Goal: Navigation & Orientation: Find specific page/section

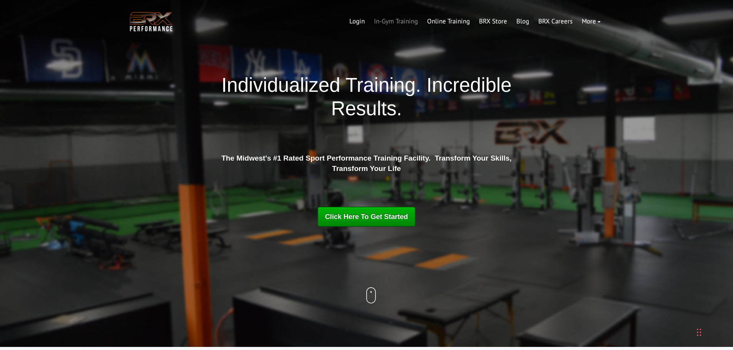
click at [398, 20] on link "In-Gym Training" at bounding box center [395, 21] width 53 height 18
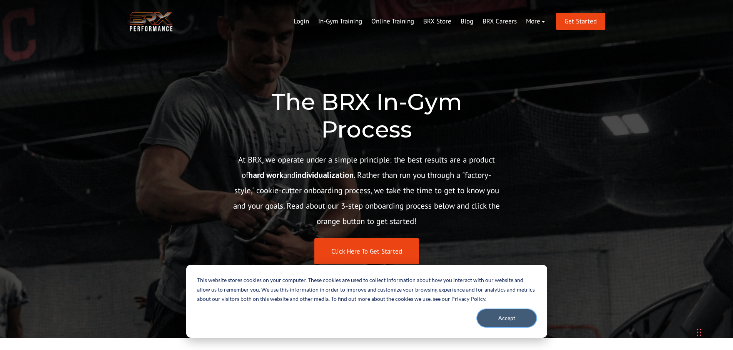
click at [495, 319] on button "Accept" at bounding box center [506, 319] width 59 height 18
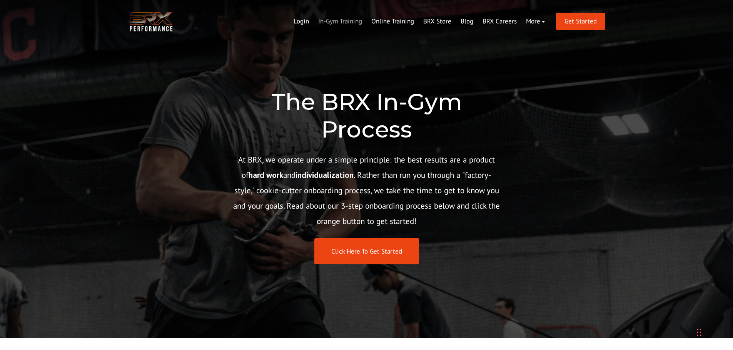
click at [350, 18] on link "In-Gym Training" at bounding box center [339, 21] width 53 height 18
click at [434, 21] on link "BRX Store" at bounding box center [436, 21] width 37 height 18
